Goal: Find specific page/section: Find specific page/section

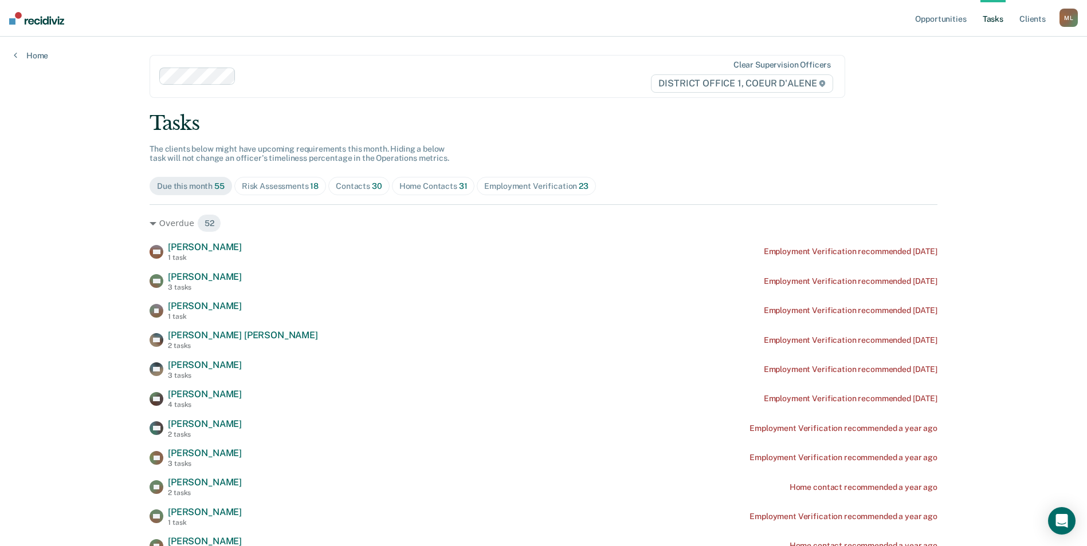
click at [293, 190] on div "Risk Assessments 18" at bounding box center [280, 187] width 77 height 10
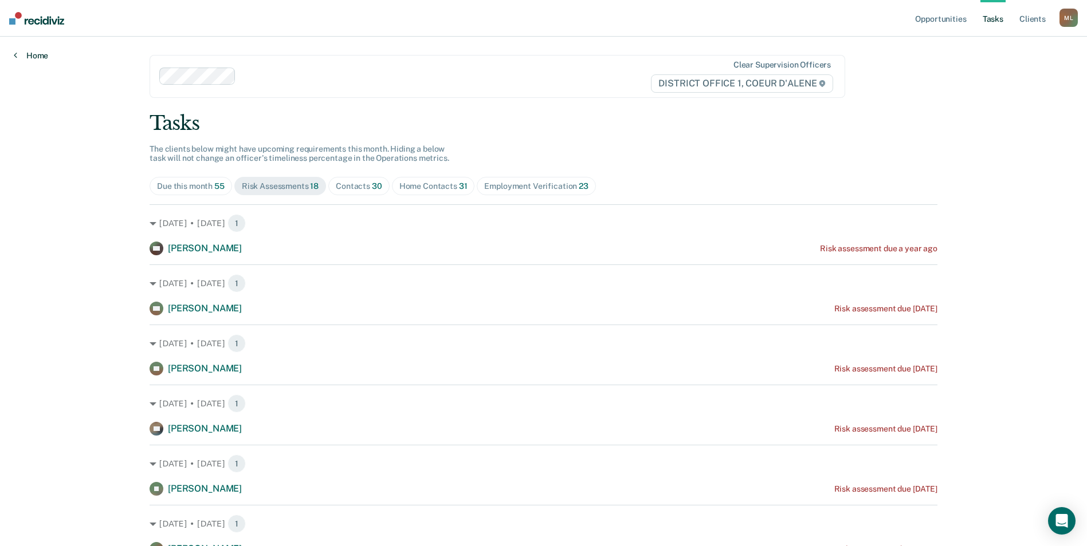
click at [22, 57] on link "Home" at bounding box center [31, 55] width 34 height 10
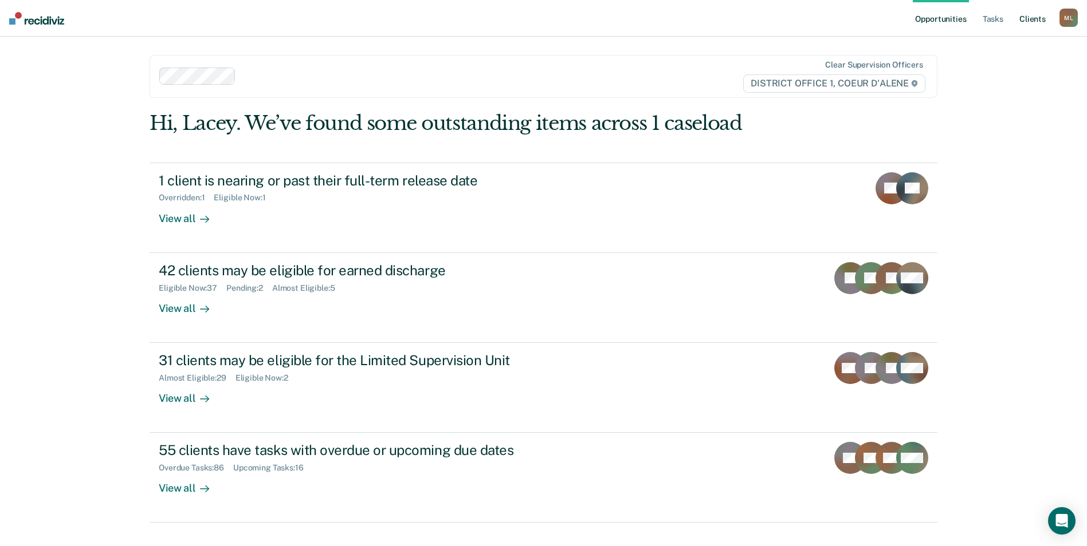
click at [1026, 18] on link "Client s" at bounding box center [1032, 18] width 31 height 37
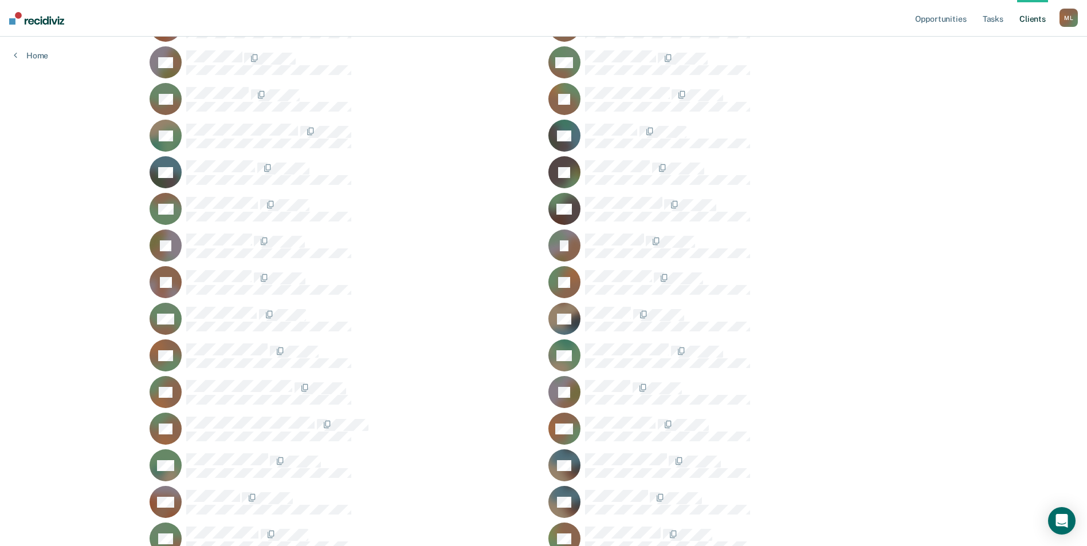
scroll to position [414, 0]
